Goal: Transaction & Acquisition: Purchase product/service

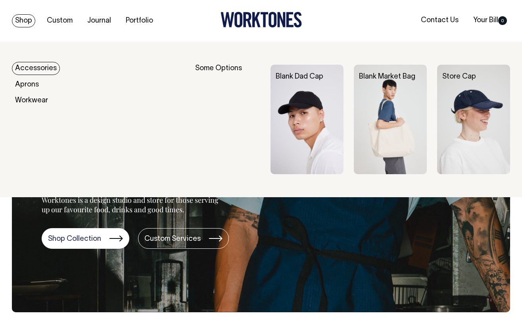
click at [398, 85] on div "Blank Market Bag" at bounding box center [395, 77] width 83 height 25
click at [386, 109] on img at bounding box center [390, 119] width 73 height 109
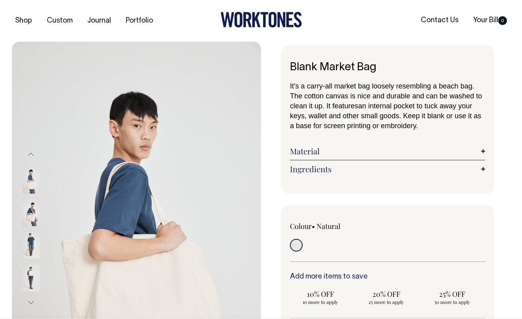
click at [275, 50] on div "Blank Market Bag It's a carry-all market bag loosely resembling a beach bag. Th…" at bounding box center [385, 276] width 249 height 460
